Goal: Task Accomplishment & Management: Complete application form

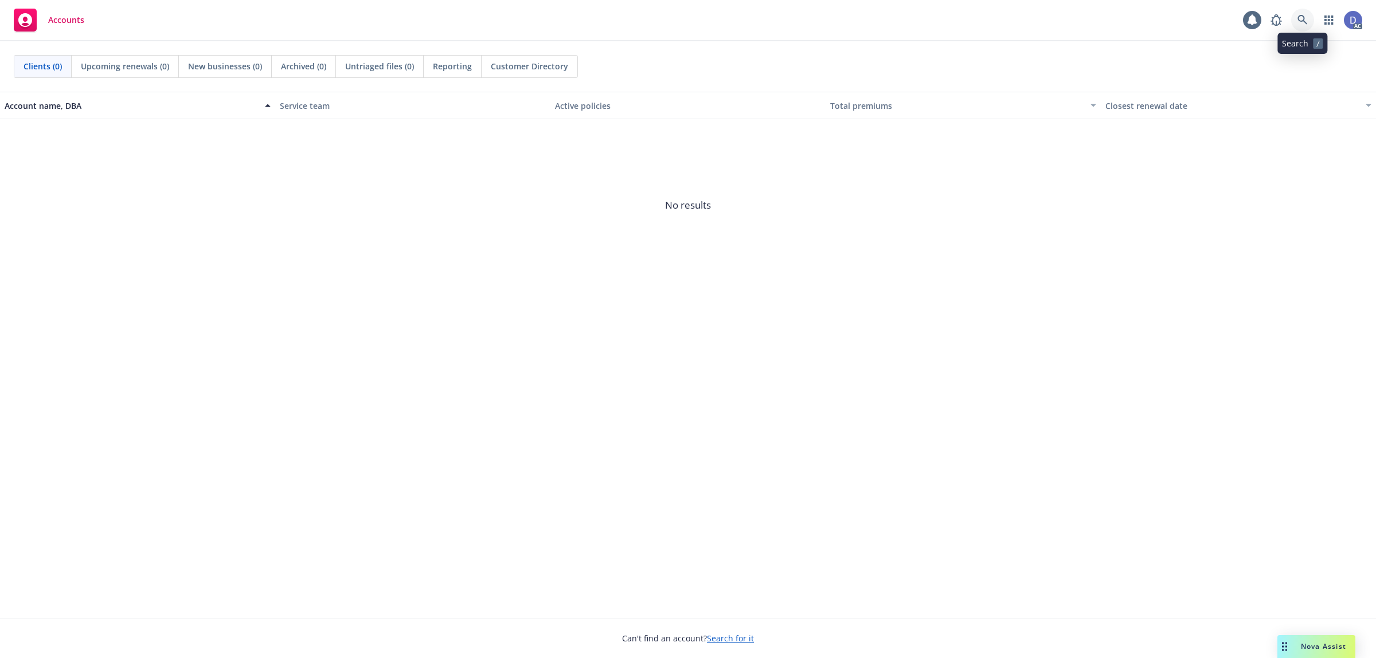
click at [1302, 30] on link at bounding box center [1302, 20] width 23 height 23
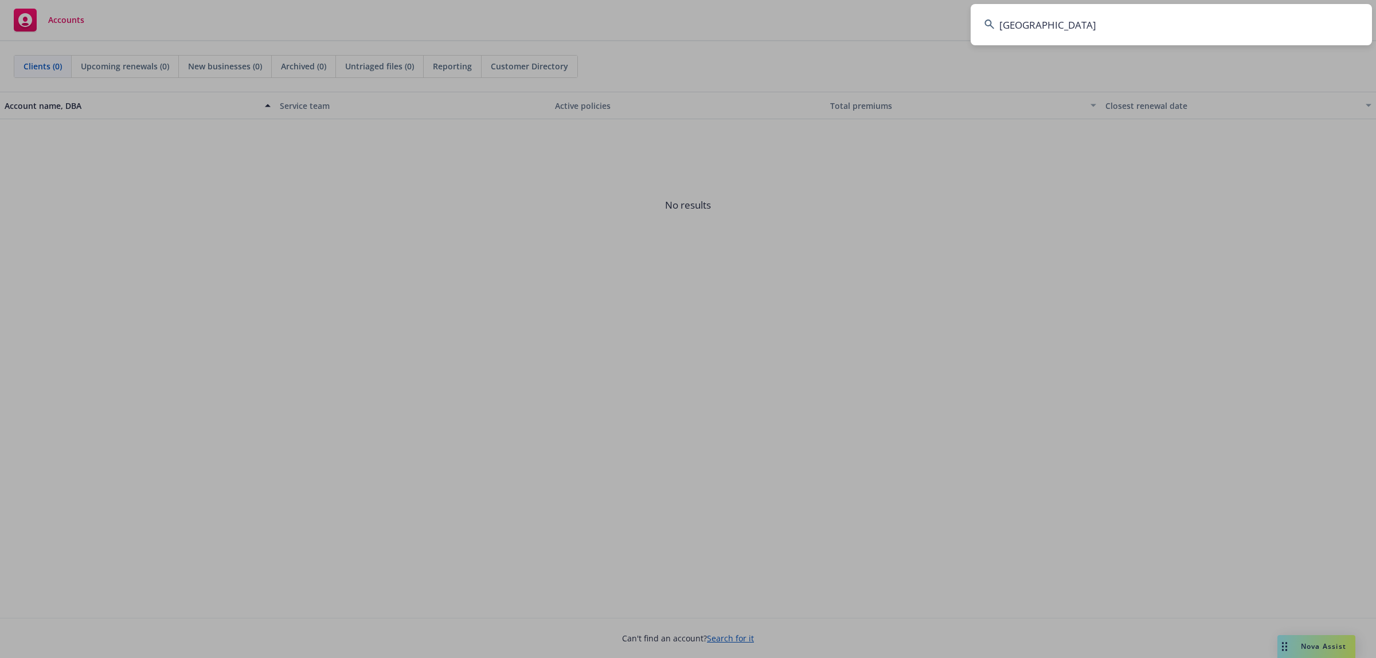
click at [1302, 30] on input "[GEOGRAPHIC_DATA]" at bounding box center [1170, 24] width 401 height 41
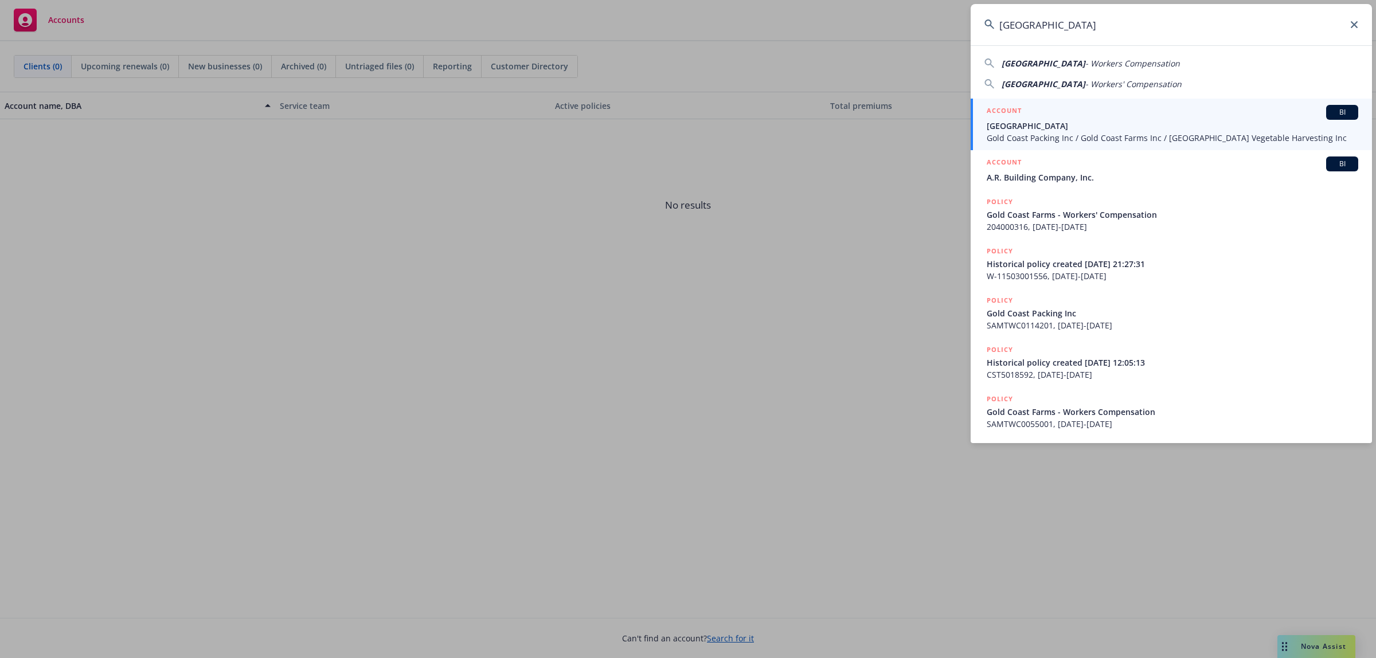
type input "[GEOGRAPHIC_DATA]"
click at [1112, 132] on span "Gold Coast Packing Inc / Gold Coast Farms Inc / Tri Valley Vegetable Harvesting…" at bounding box center [1172, 138] width 371 height 12
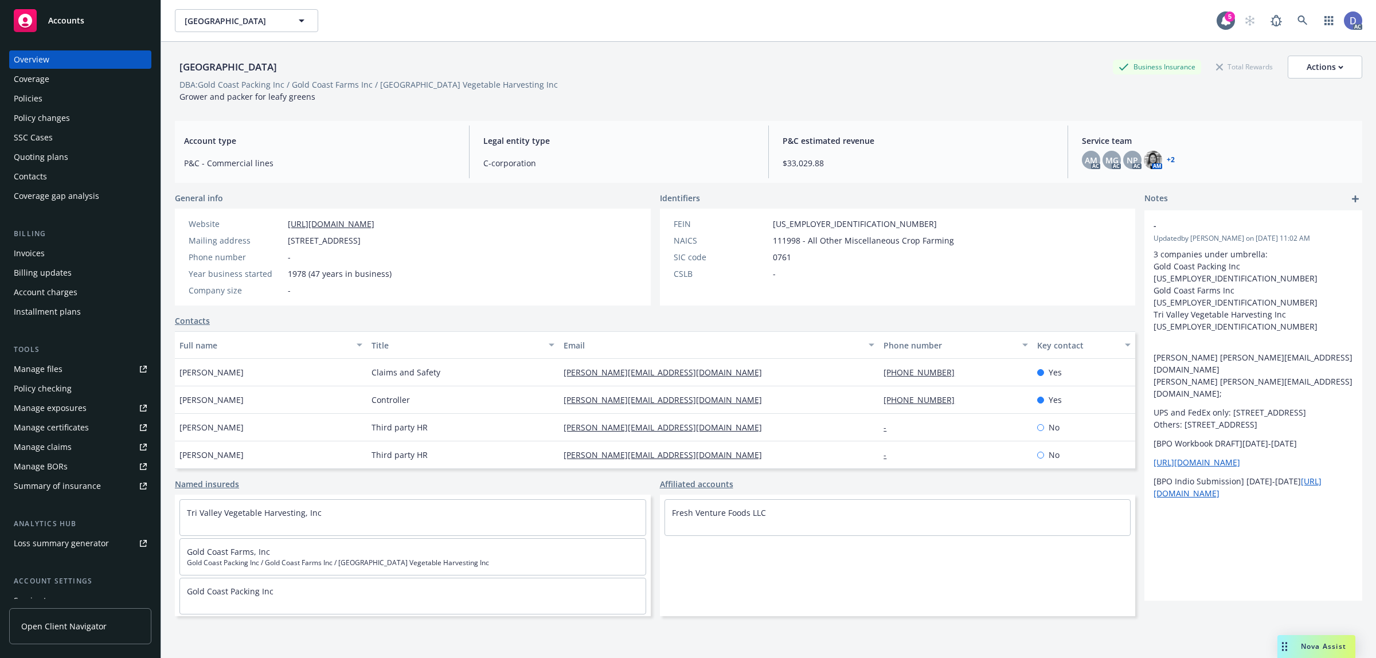
click at [83, 438] on link "Manage claims" at bounding box center [80, 447] width 142 height 18
click at [40, 371] on div "Manage files" at bounding box center [38, 369] width 49 height 18
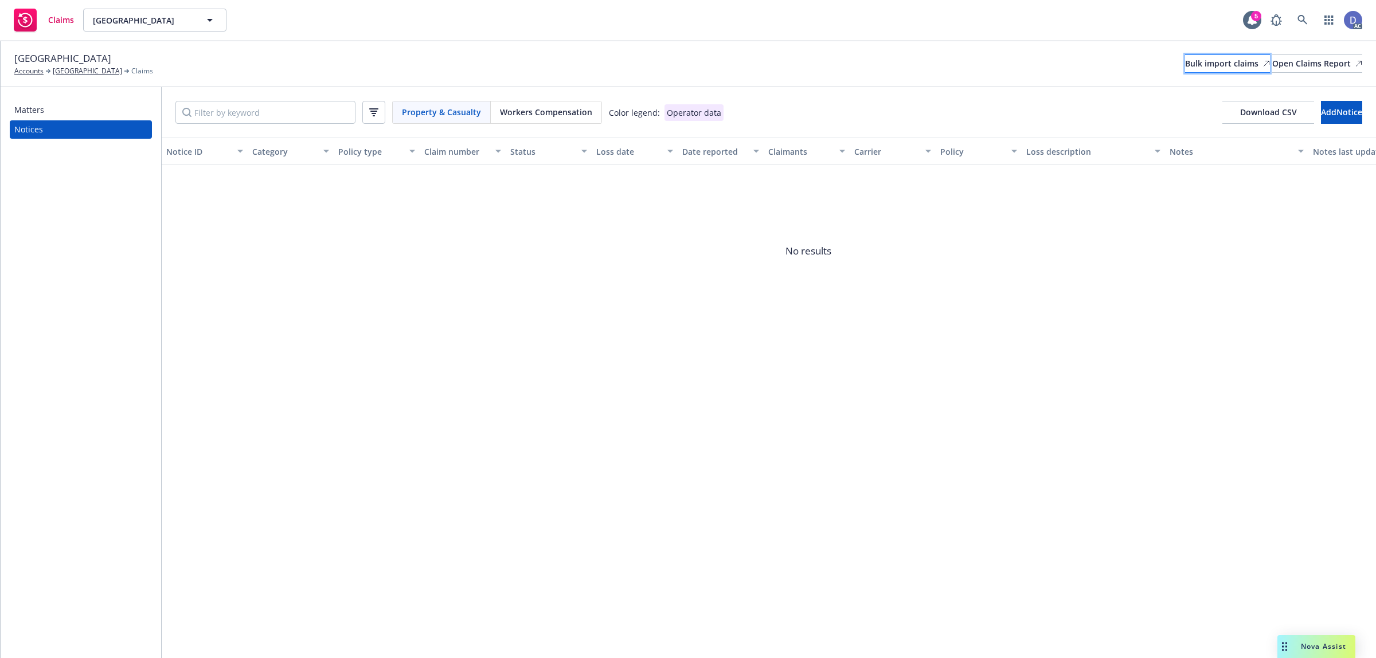
click at [1185, 59] on div "Bulk import claims" at bounding box center [1227, 63] width 85 height 17
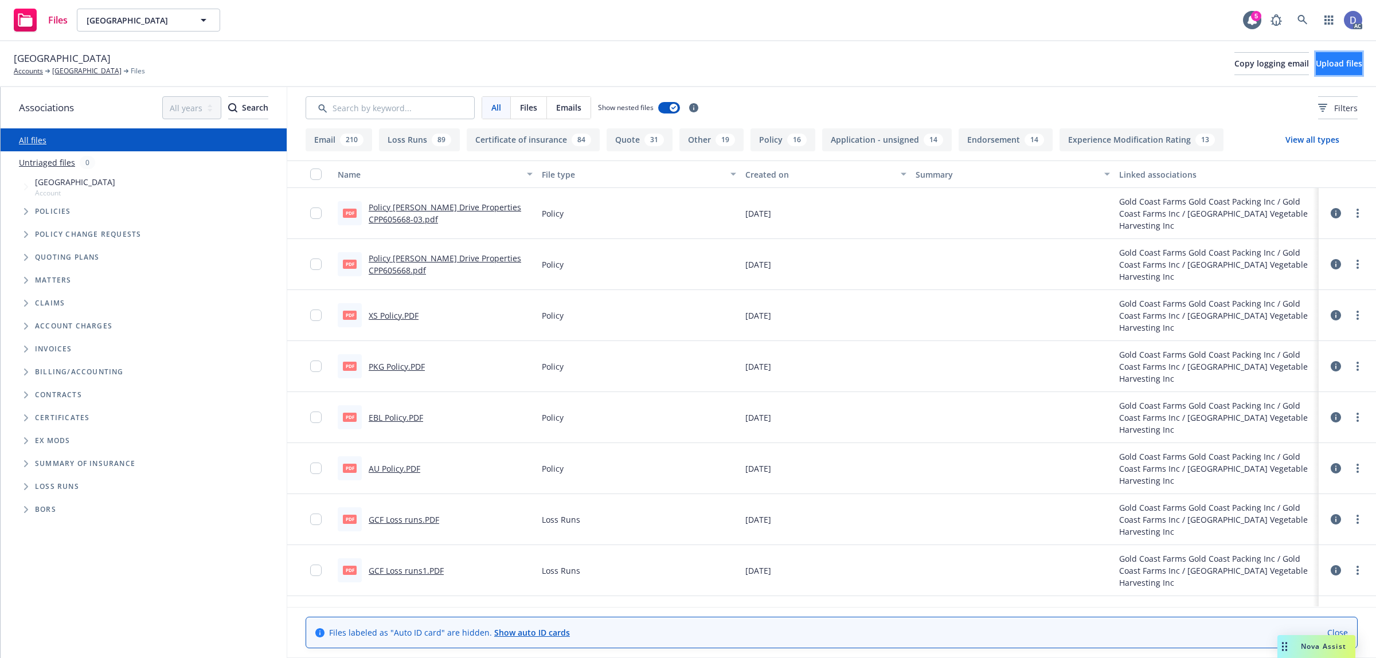
click at [1328, 64] on span "Upload files" at bounding box center [1339, 63] width 46 height 11
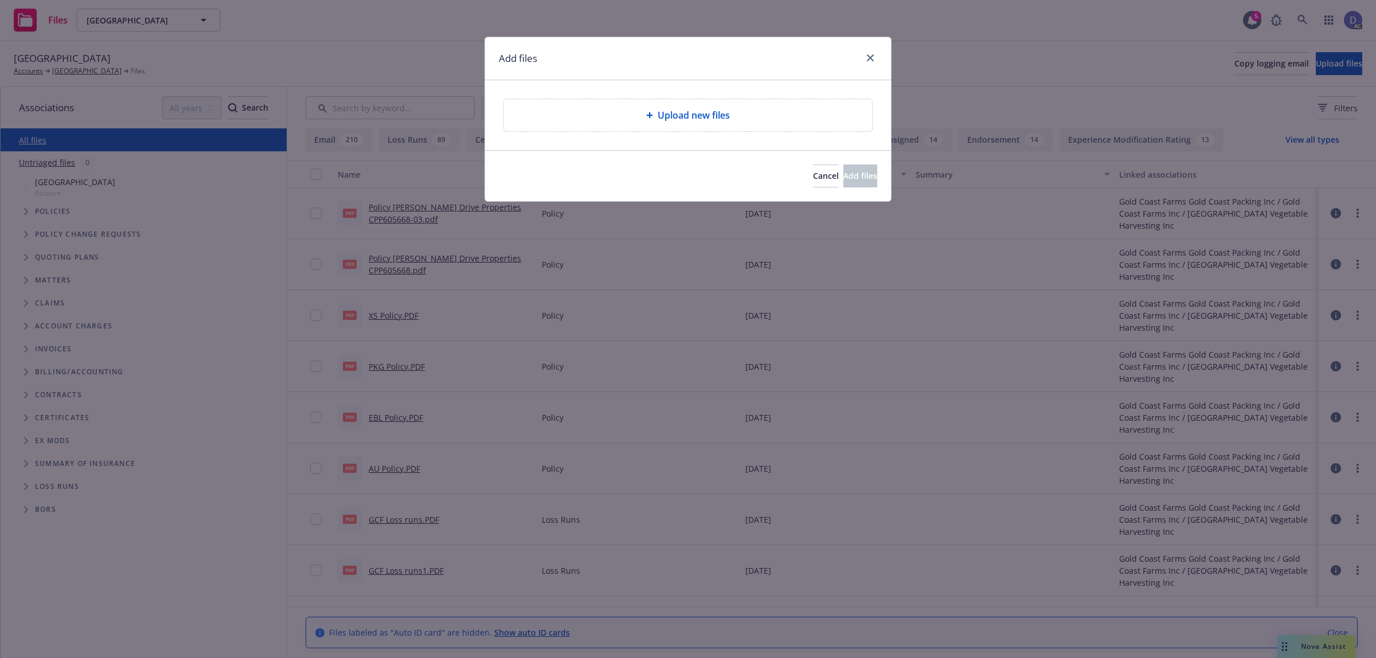
click at [696, 101] on div "Upload new files" at bounding box center [688, 115] width 368 height 32
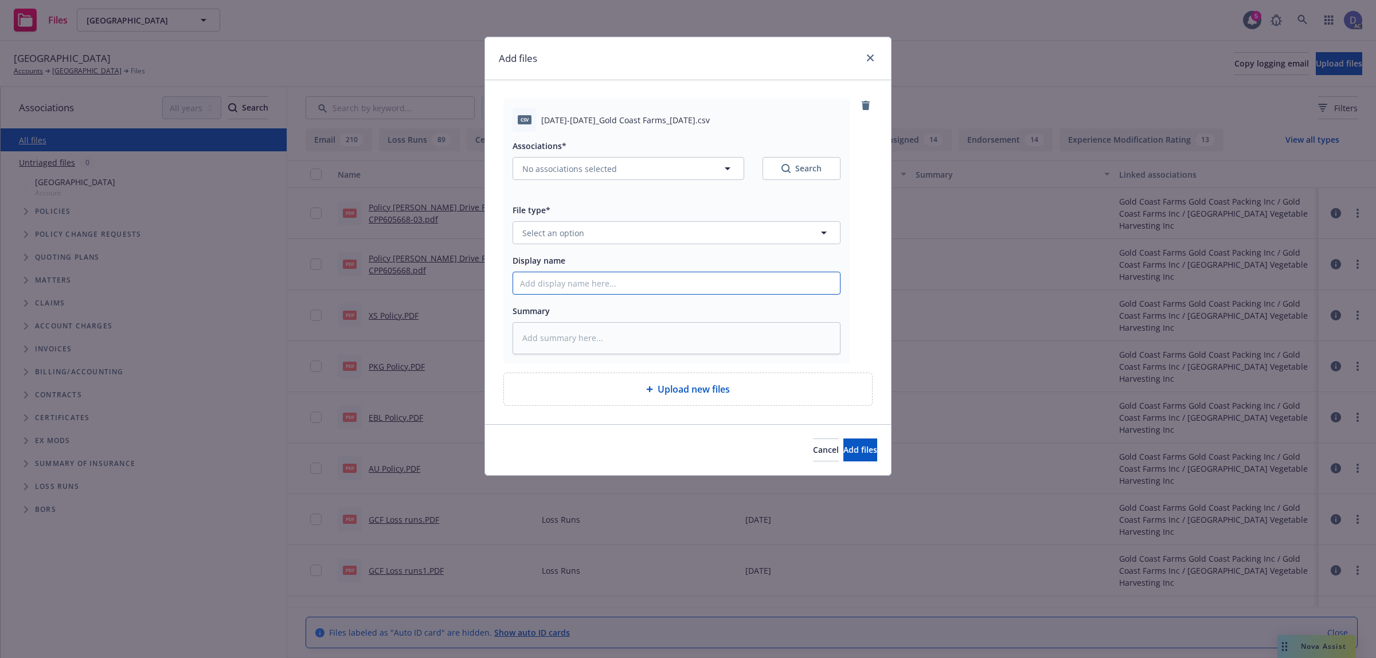
click at [754, 276] on input "Display name" at bounding box center [676, 283] width 327 height 22
paste input "2025-2026_Gold Coast Farms_9-29-2025"
type input "2025-2026_Gold Coast Farms_9-29-2025"
click at [781, 244] on button "Select an option" at bounding box center [676, 232] width 328 height 23
type textarea "x"
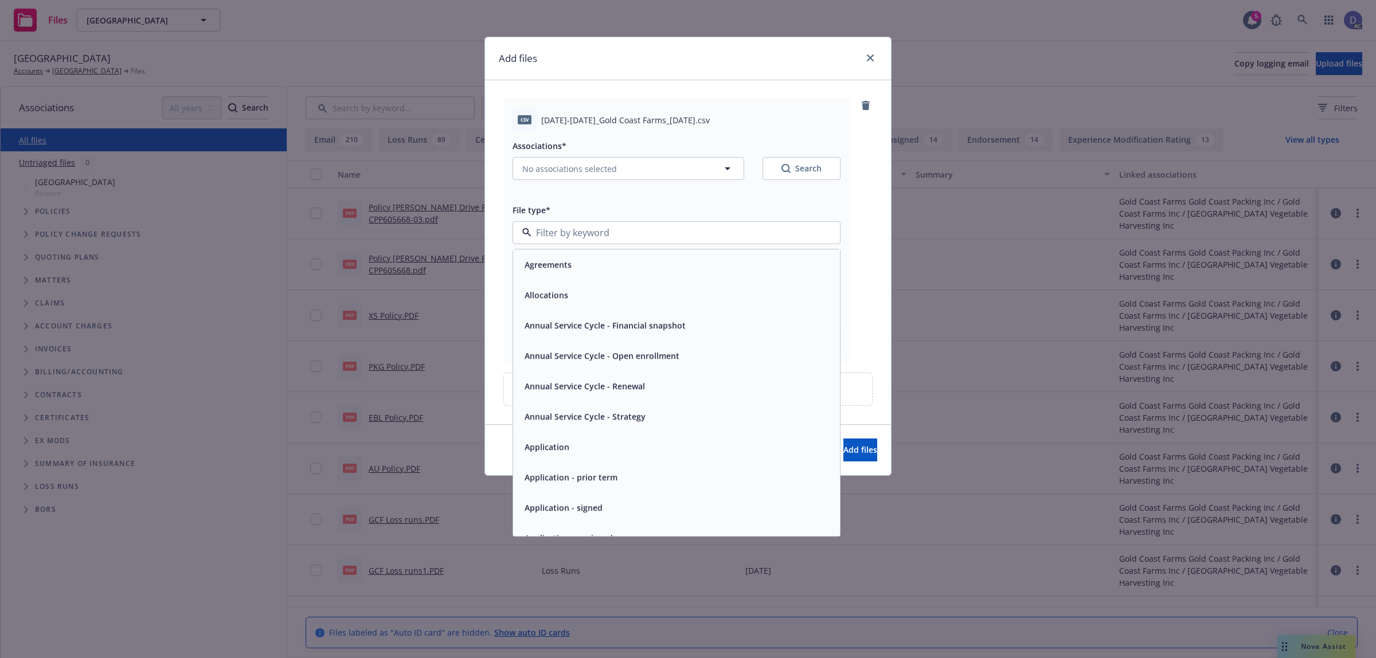
click at [784, 235] on input at bounding box center [673, 233] width 285 height 14
type input "loss"
click at [738, 251] on div "Loss Runs" at bounding box center [676, 264] width 327 height 30
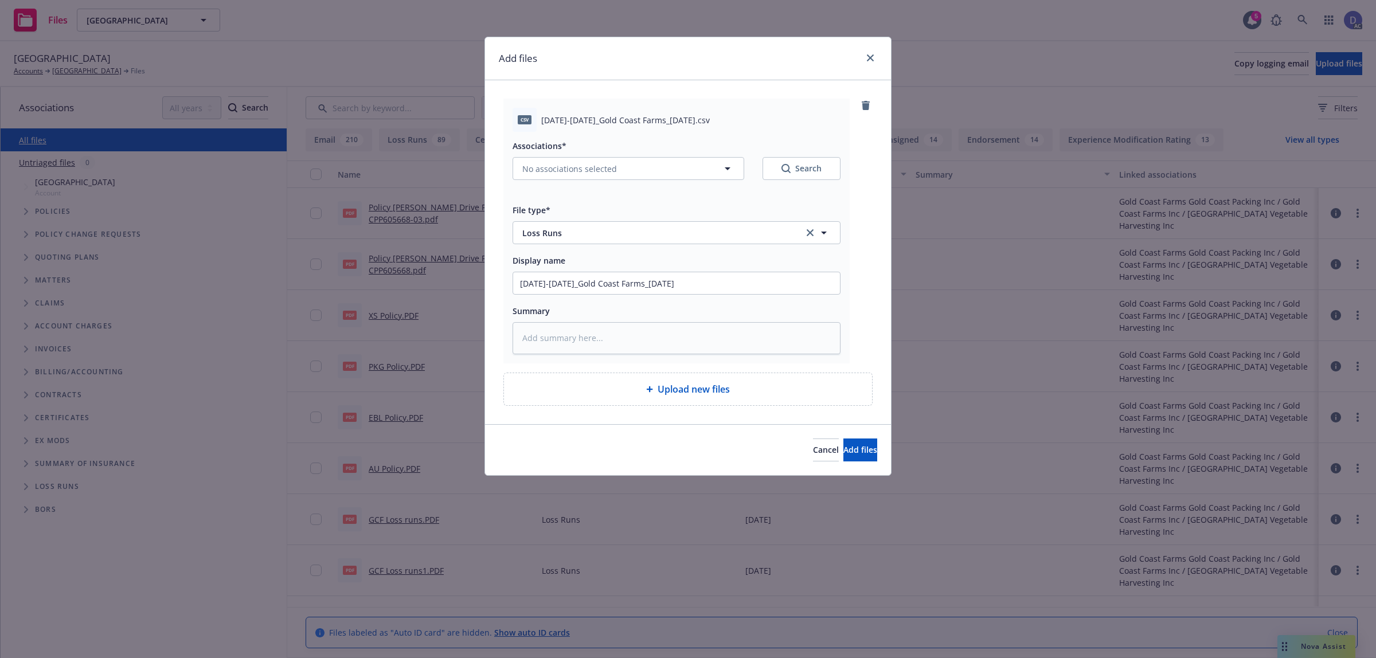
click at [604, 179] on div "Associations* No associations selected Search" at bounding box center [676, 166] width 328 height 55
click at [603, 179] on button "No associations selected" at bounding box center [628, 168] width 232 height 23
type textarea "x"
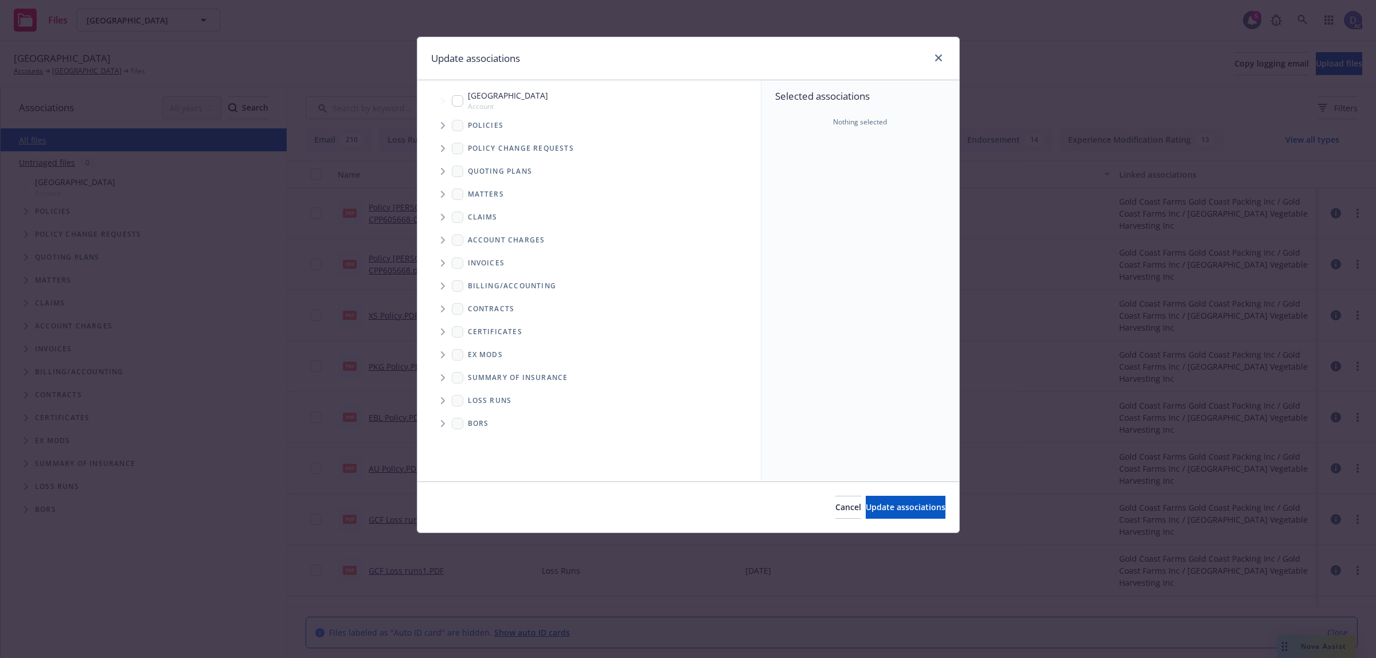
click at [443, 130] on span "Tree Example" at bounding box center [442, 125] width 18 height 18
click at [863, 133] on div "Selected associations Nothing selected" at bounding box center [860, 108] width 198 height 56
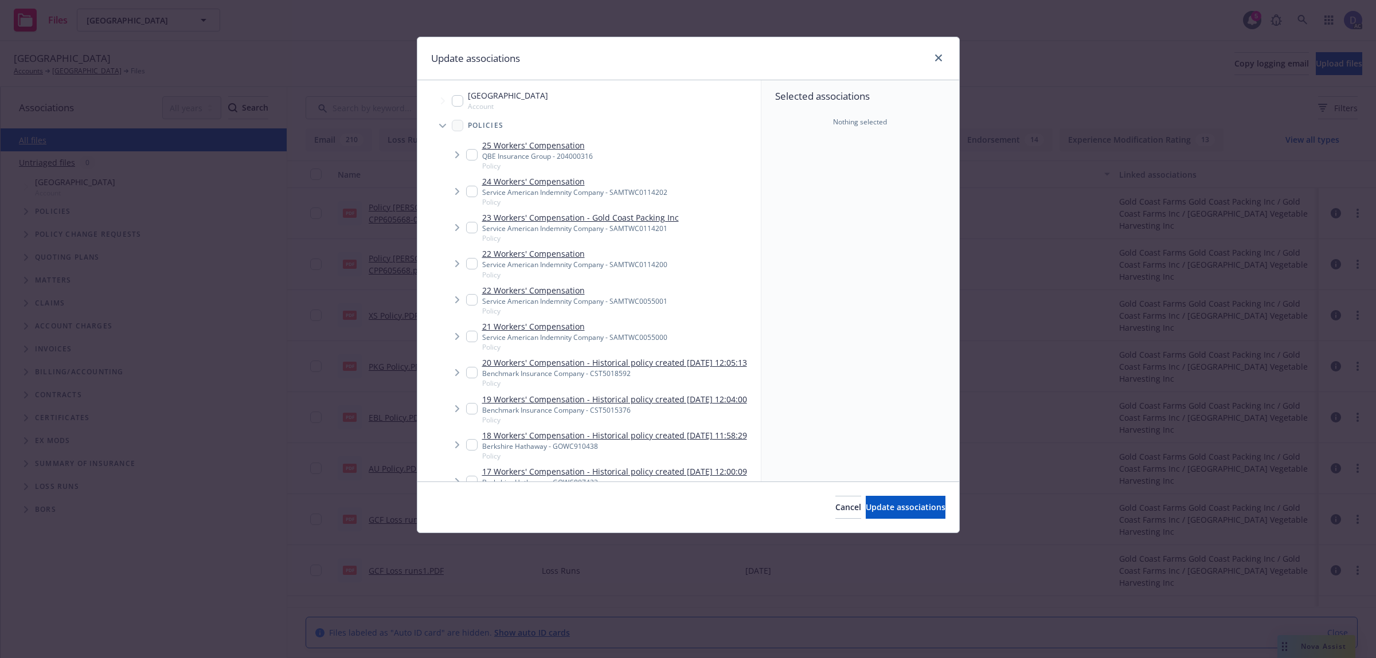
click at [466, 156] on input "Tree Example" at bounding box center [471, 154] width 11 height 11
checkbox input "true"
click at [912, 519] on button "Update associations" at bounding box center [906, 507] width 80 height 23
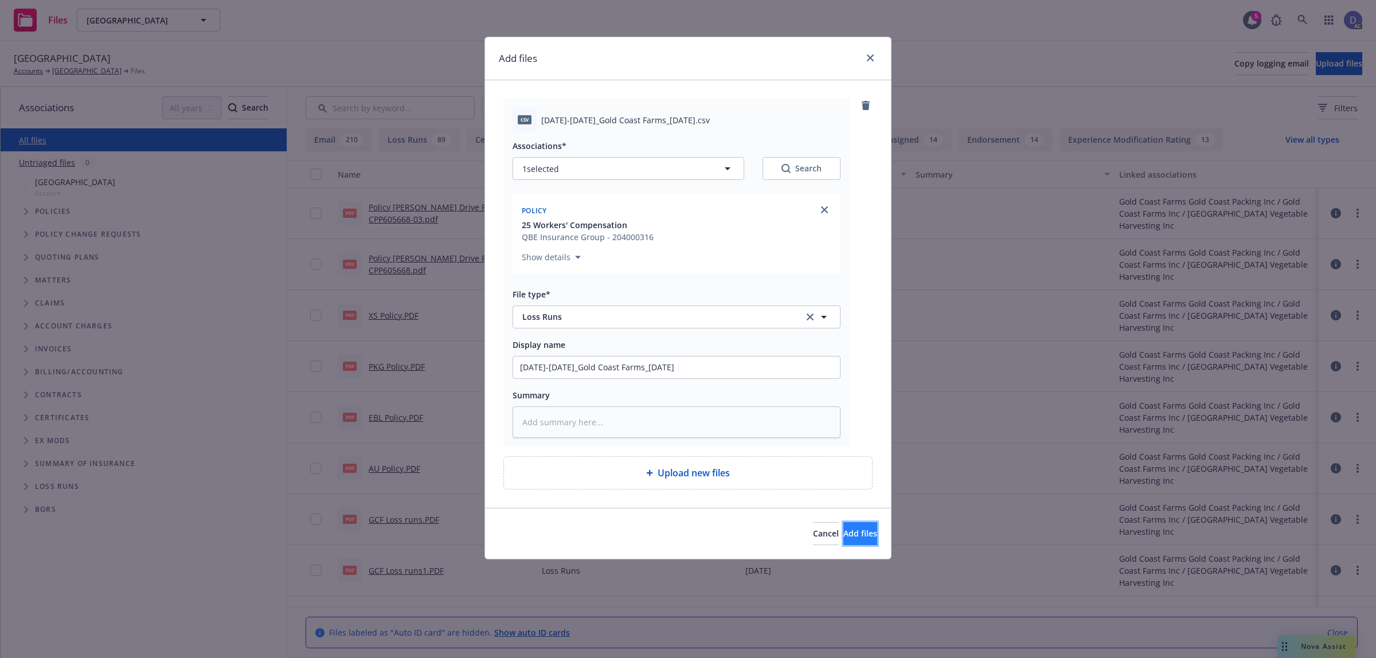
click at [856, 525] on button "Add files" at bounding box center [860, 533] width 34 height 23
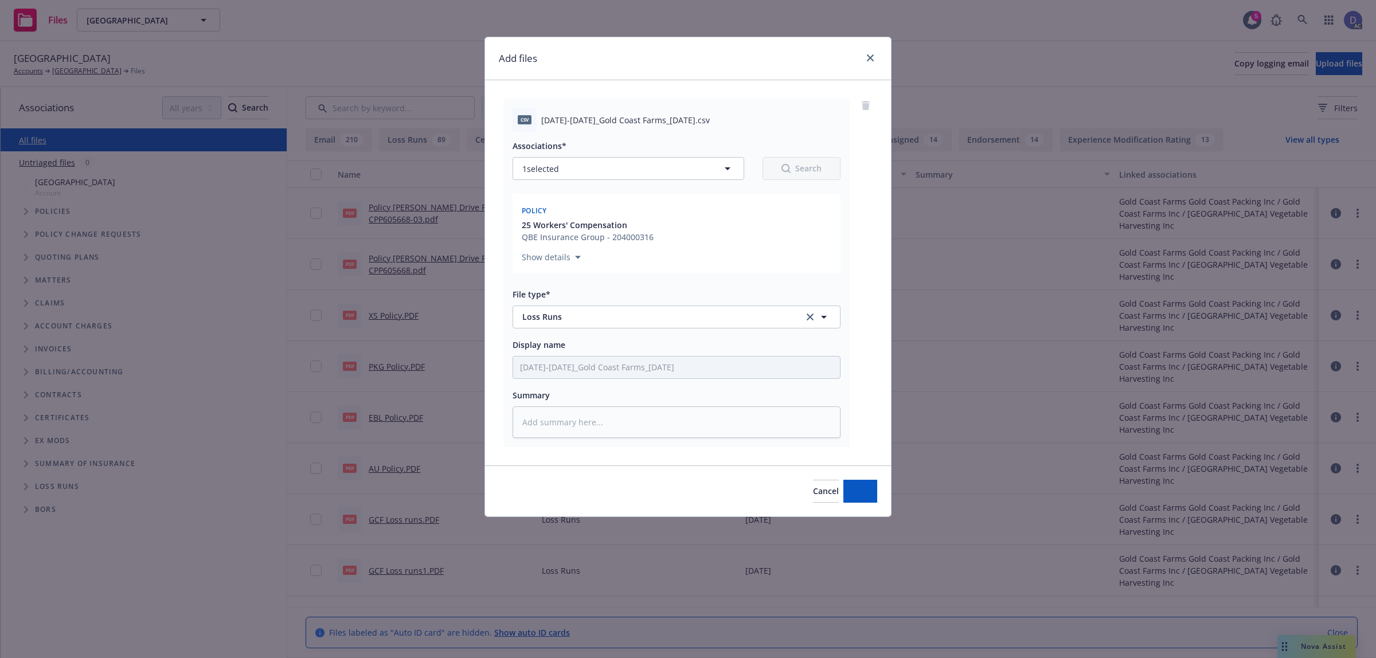
type textarea "x"
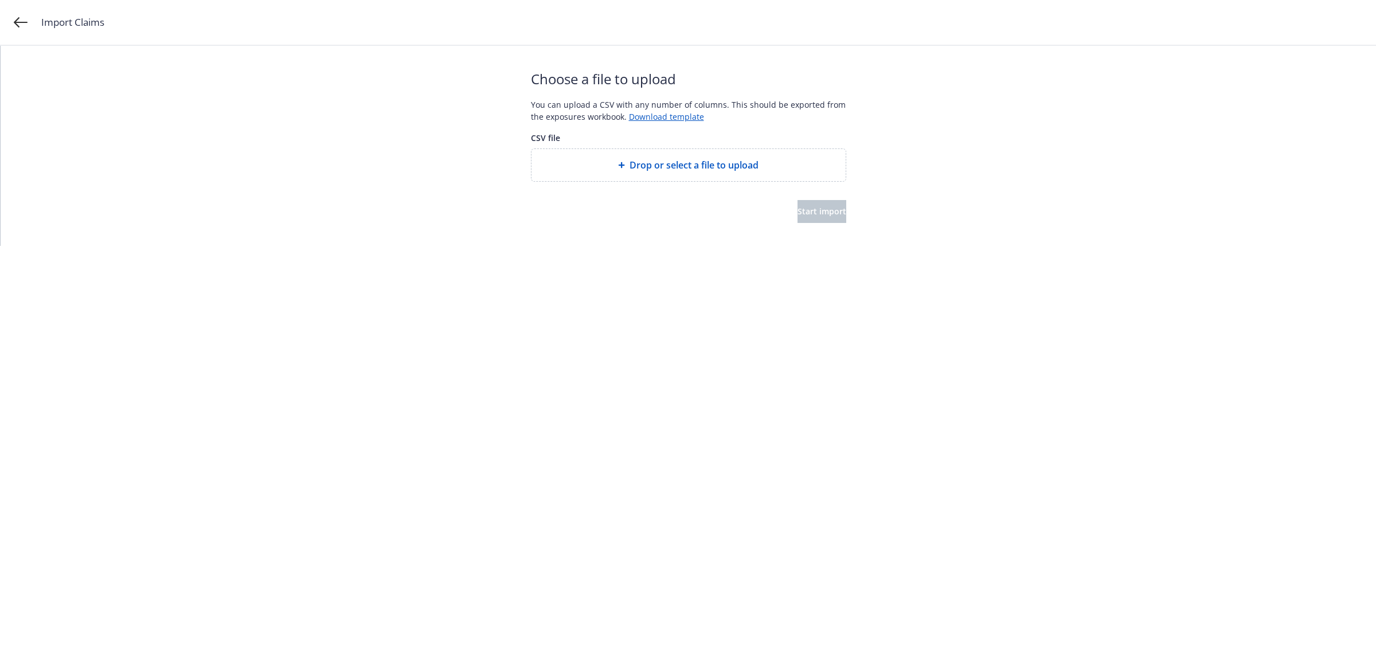
click at [695, 161] on span "Drop or select a file to upload" at bounding box center [693, 165] width 129 height 14
click at [758, 202] on div "Start import" at bounding box center [688, 211] width 315 height 23
click at [801, 221] on button "Start import" at bounding box center [821, 211] width 49 height 23
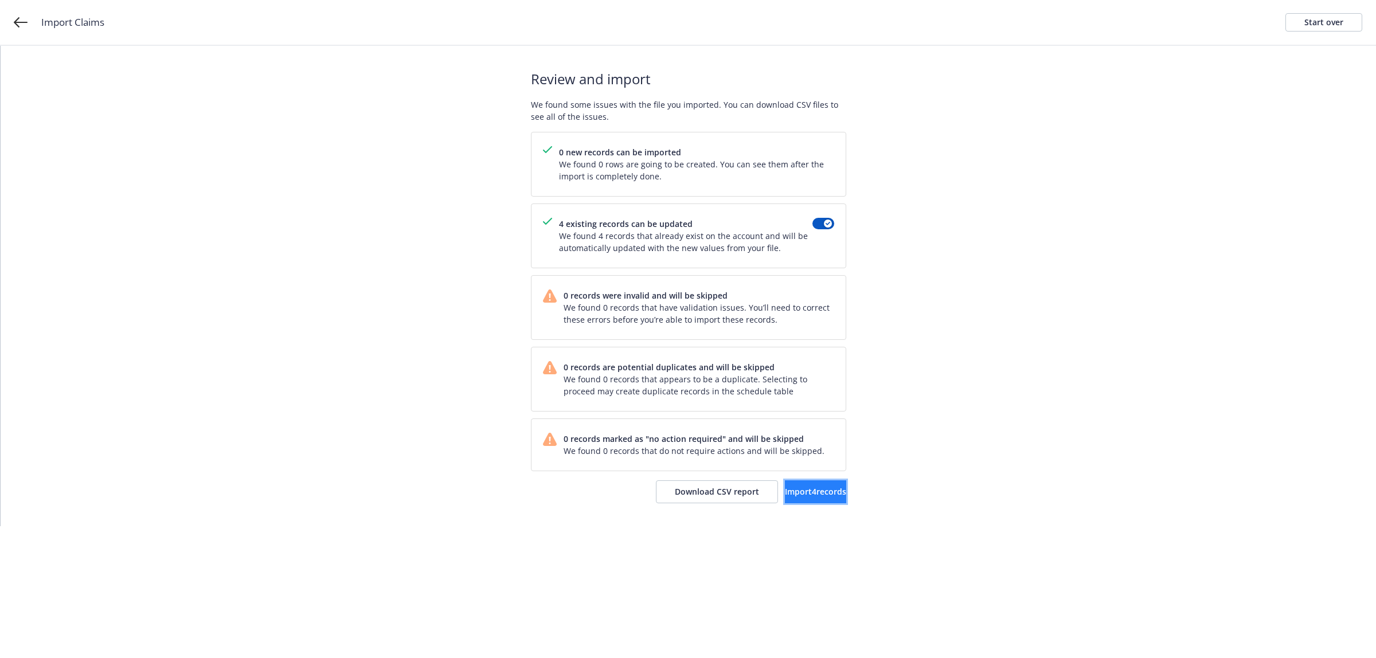
click at [803, 482] on button "Import 4 records" at bounding box center [815, 491] width 61 height 23
click at [817, 497] on span "View accounts" at bounding box center [799, 491] width 56 height 11
